Goal: Task Accomplishment & Management: Manage account settings

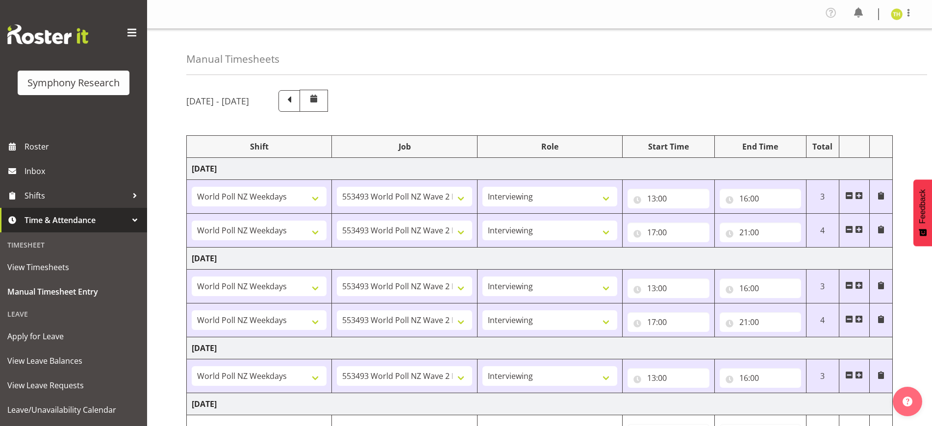
select select "41604"
select select "10527"
select select "47"
select select "41604"
select select "10527"
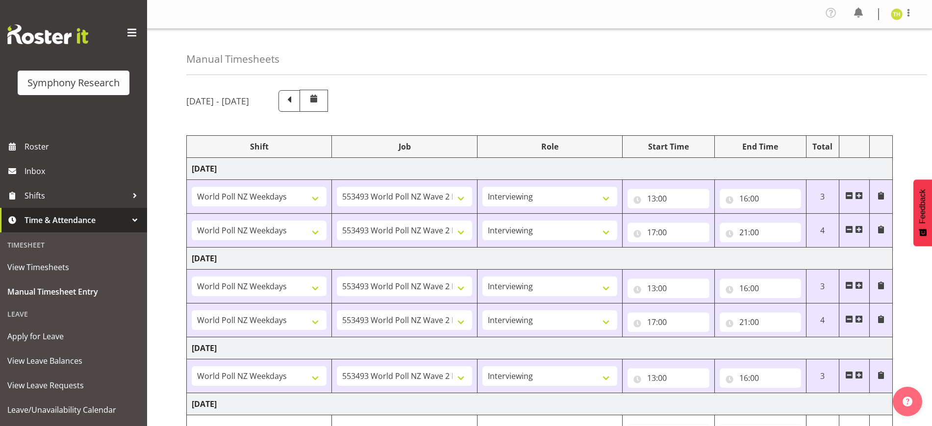
select select "47"
select select "41604"
select select "10527"
select select "47"
select select "41604"
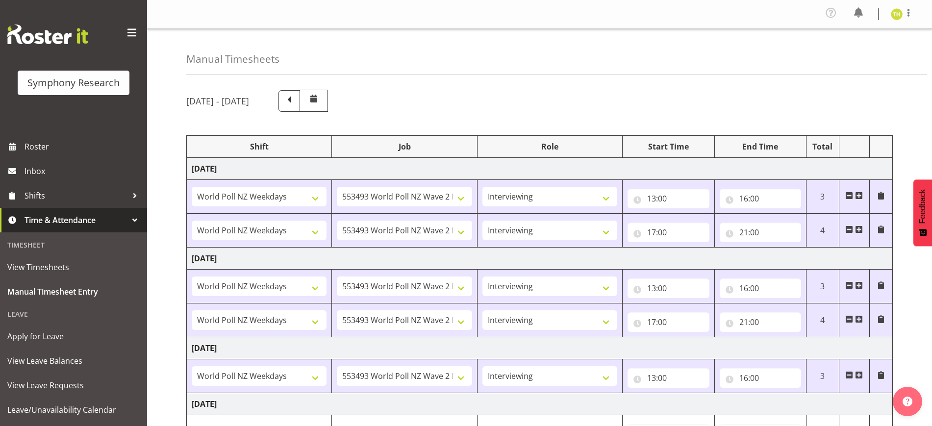
select select "10527"
select select "47"
select select "41604"
select select "10527"
select select "47"
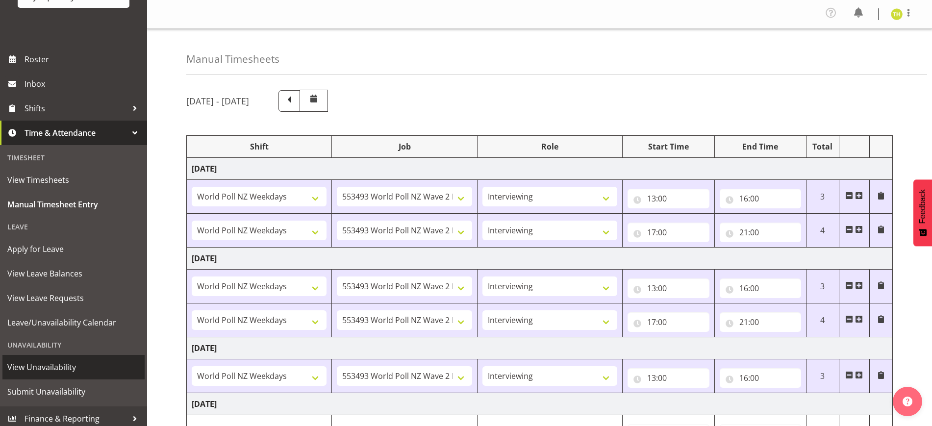
scroll to position [92, 0]
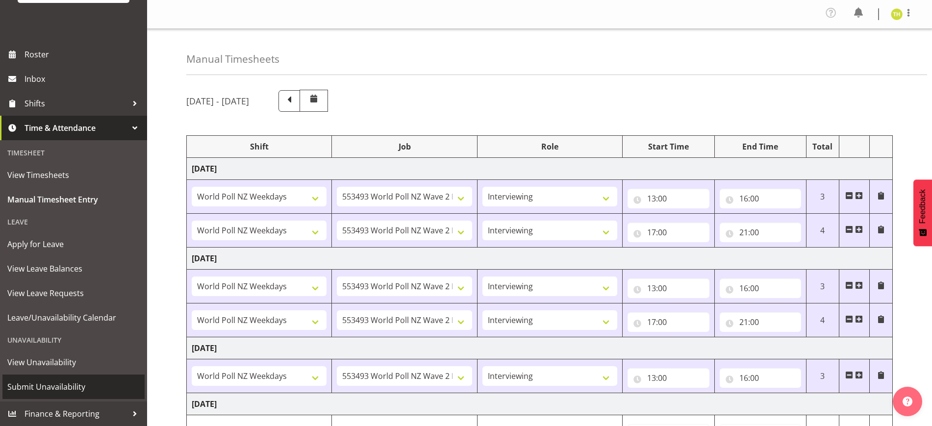
click at [53, 381] on span "Submit Unavailability" at bounding box center [73, 386] width 132 height 15
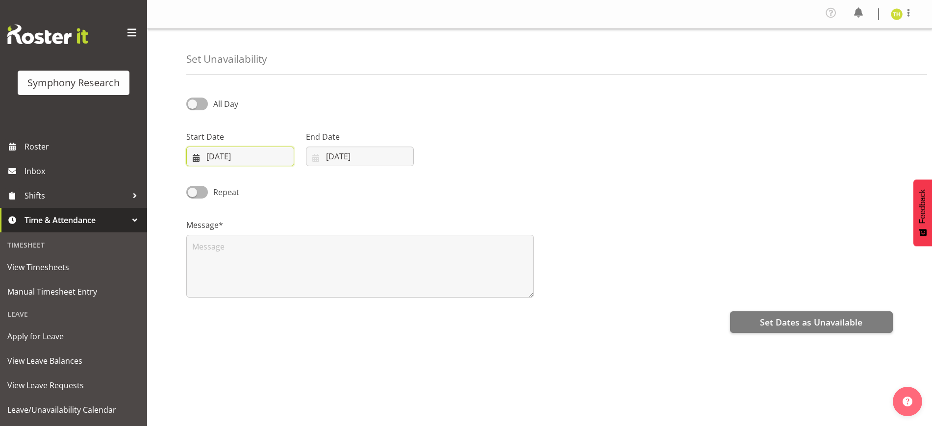
click at [274, 155] on input "04/09/2025" at bounding box center [240, 157] width 108 height 20
click at [395, 193] on div "Repeat" at bounding box center [539, 188] width 718 height 33
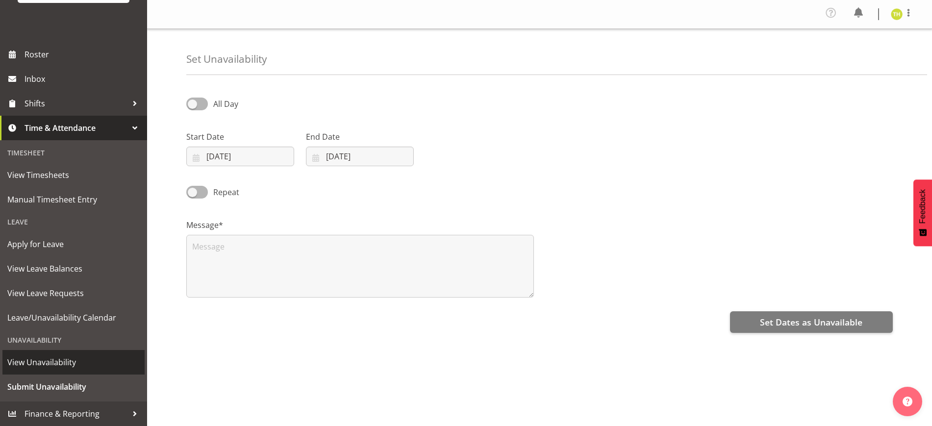
click at [61, 362] on span "View Unavailability" at bounding box center [73, 362] width 132 height 15
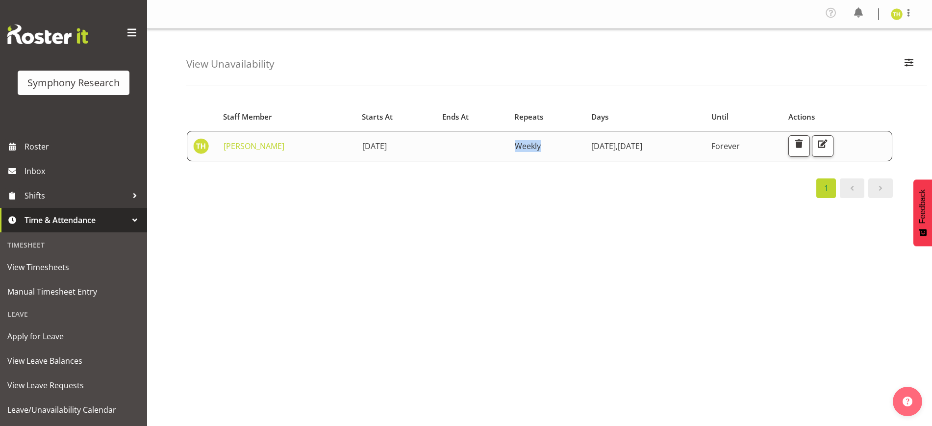
drag, startPoint x: 542, startPoint y: 144, endPoint x: 566, endPoint y: 146, distance: 24.1
click at [541, 146] on span "Weekly" at bounding box center [528, 146] width 26 height 11
click at [557, 199] on div "Starts At Staff Member Starts At Ends At Repeats Days Until Actions [PERSON_NAM…" at bounding box center [558, 289] width 745 height 392
click at [502, 229] on div "Starts At Staff Member Starts At Ends At Repeats Days Until Actions [PERSON_NAM…" at bounding box center [558, 289] width 745 height 392
click at [615, 143] on span "[DATE] ," at bounding box center [604, 146] width 26 height 11
